Goal: Task Accomplishment & Management: Use online tool/utility

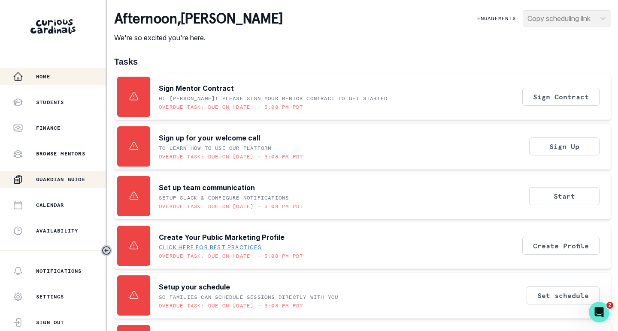
scroll to position [172, 0]
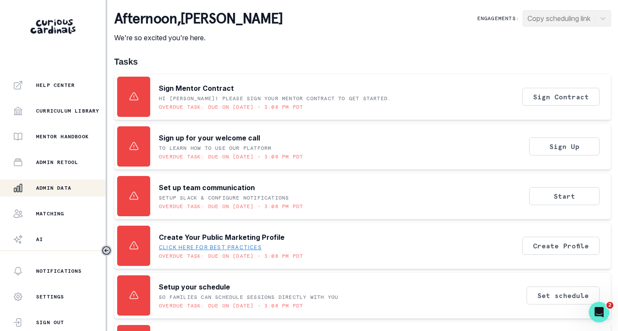
click at [56, 183] on button "Admin Data" at bounding box center [52, 188] width 105 height 17
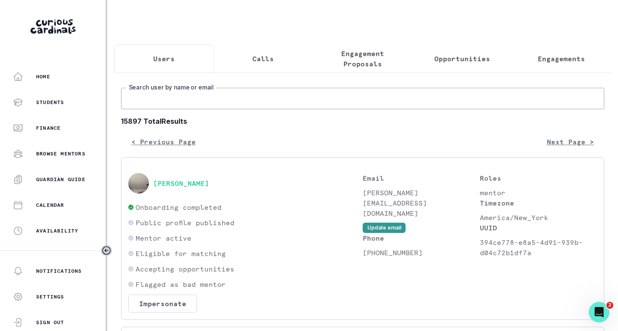
click at [195, 101] on input "Search user by name or email" at bounding box center [362, 98] width 483 height 21
paste input "[PERSON_NAME]"
type input "[PERSON_NAME]"
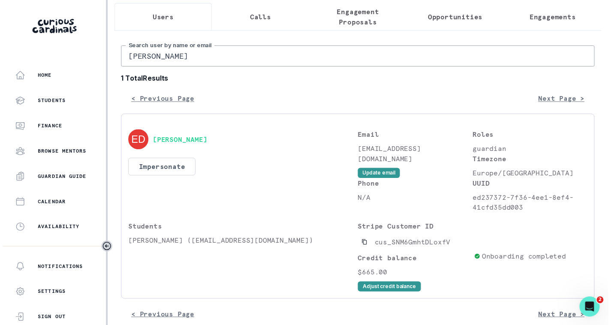
scroll to position [62, 0]
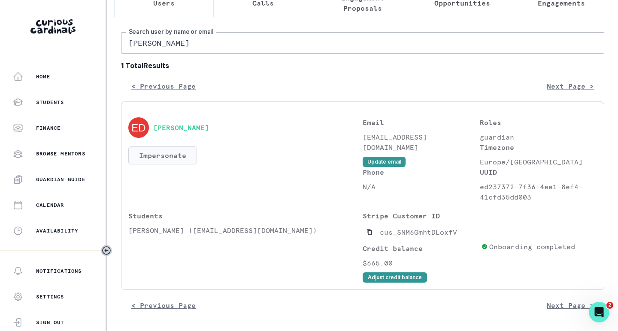
click at [177, 157] on button "Impersonate" at bounding box center [162, 156] width 69 height 18
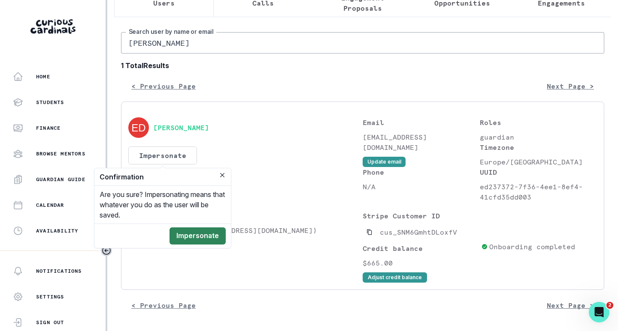
click at [205, 233] on button "Impersonate" at bounding box center [197, 236] width 56 height 17
